Goal: Navigation & Orientation: Find specific page/section

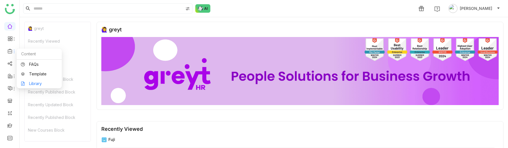
click at [41, 83] on link "Library" at bounding box center [39, 84] width 37 height 4
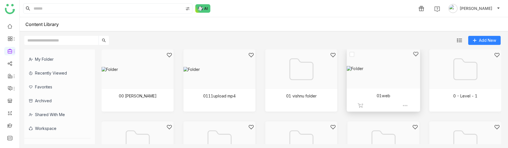
click at [386, 66] on div at bounding box center [382, 75] width 64 height 49
click at [216, 71] on div at bounding box center [218, 75] width 64 height 49
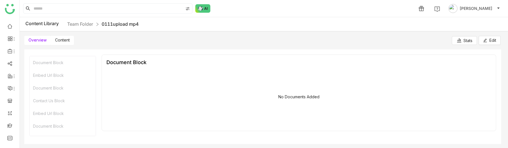
click at [69, 36] on label "Content" at bounding box center [62, 40] width 23 height 9
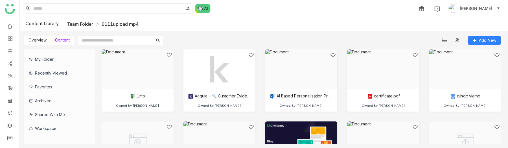
click at [82, 25] on link "Team Folder" at bounding box center [80, 24] width 26 height 6
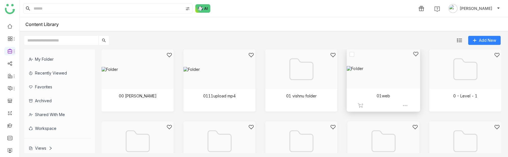
click at [367, 79] on div at bounding box center [382, 75] width 64 height 49
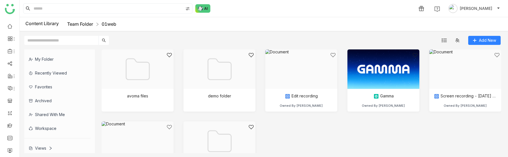
click at [80, 23] on link "Team Folder" at bounding box center [80, 24] width 26 height 6
